Goal: Information Seeking & Learning: Learn about a topic

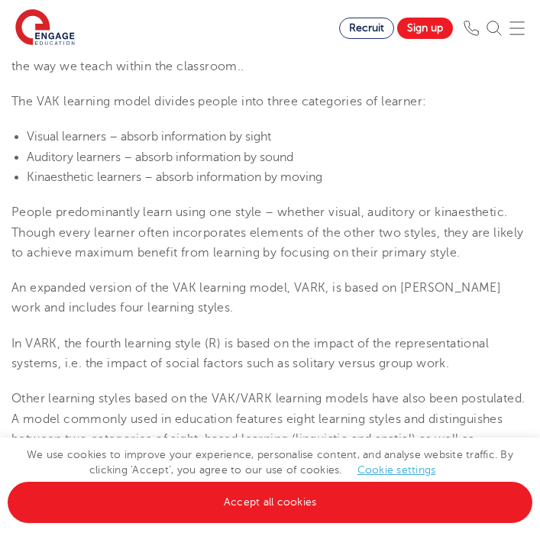
scroll to position [542, 0]
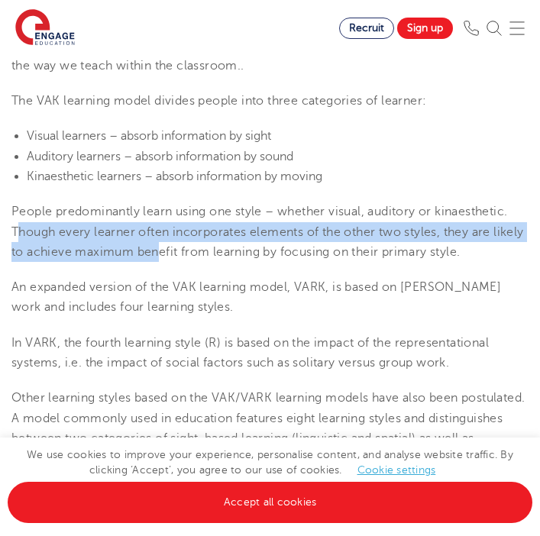
drag, startPoint x: 15, startPoint y: 231, endPoint x: 190, endPoint y: 245, distance: 175.5
click at [190, 245] on span "People predominantly learn using one style – whether visual, auditory or kinaes…" at bounding box center [267, 232] width 513 height 54
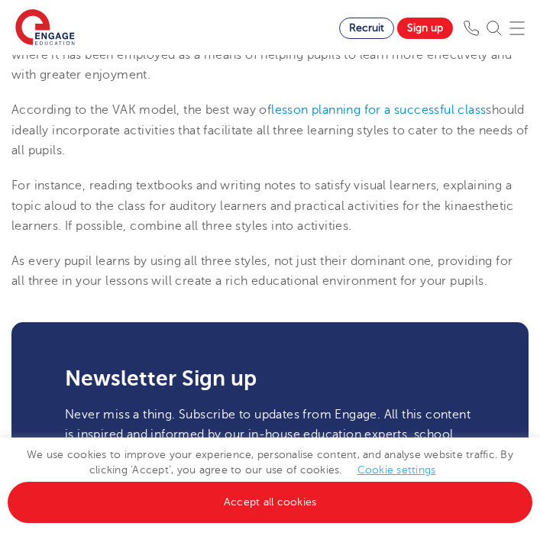
scroll to position [2002, 0]
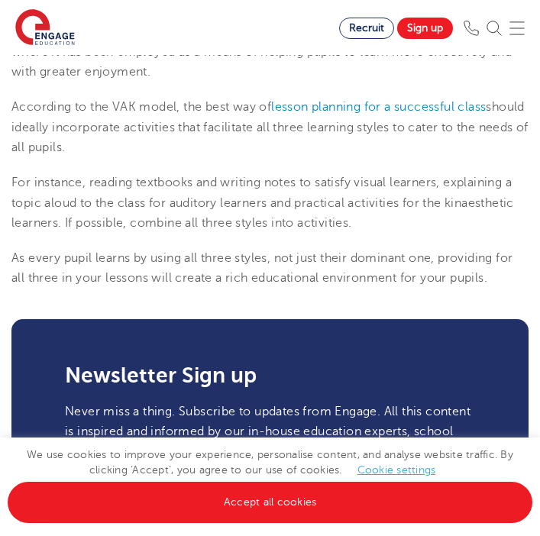
click at [19, 262] on span "As every pupil learns by using all three styles, not just their dominant one, p…" at bounding box center [261, 268] width 501 height 34
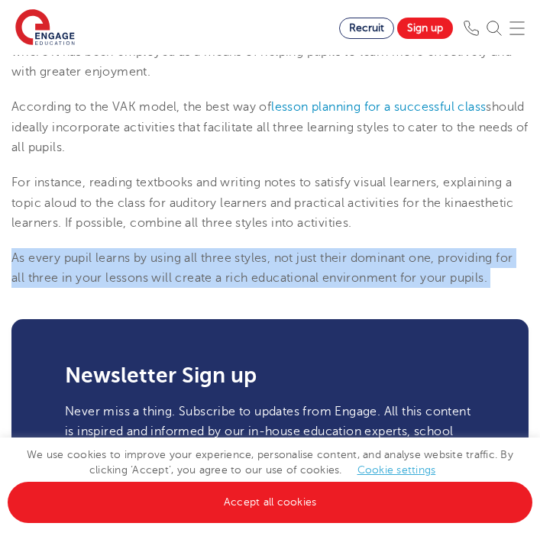
drag, startPoint x: 14, startPoint y: 260, endPoint x: 488, endPoint y: 290, distance: 475.3
copy span "As every pupil learns by using all three styles, not just their dominant one, p…"
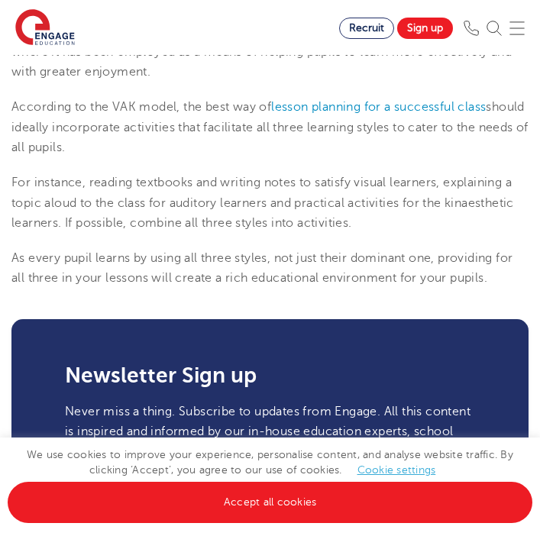
click at [345, 205] on span "For instance, reading textbooks and writing notes to satisfy visual learners, e…" at bounding box center [262, 203] width 503 height 54
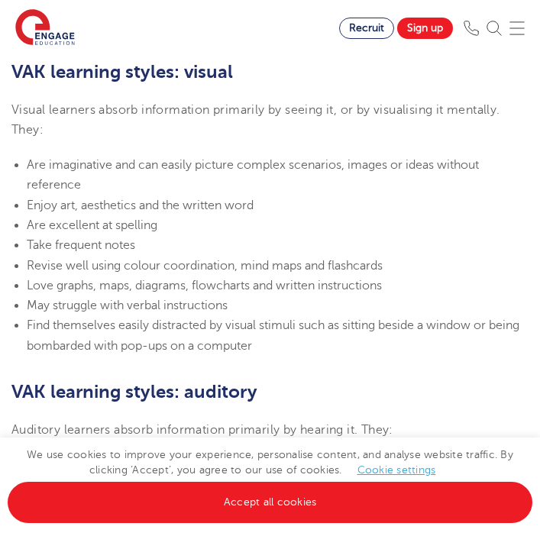
scroll to position [1076, 0]
